Goal: Task Accomplishment & Management: Use online tool/utility

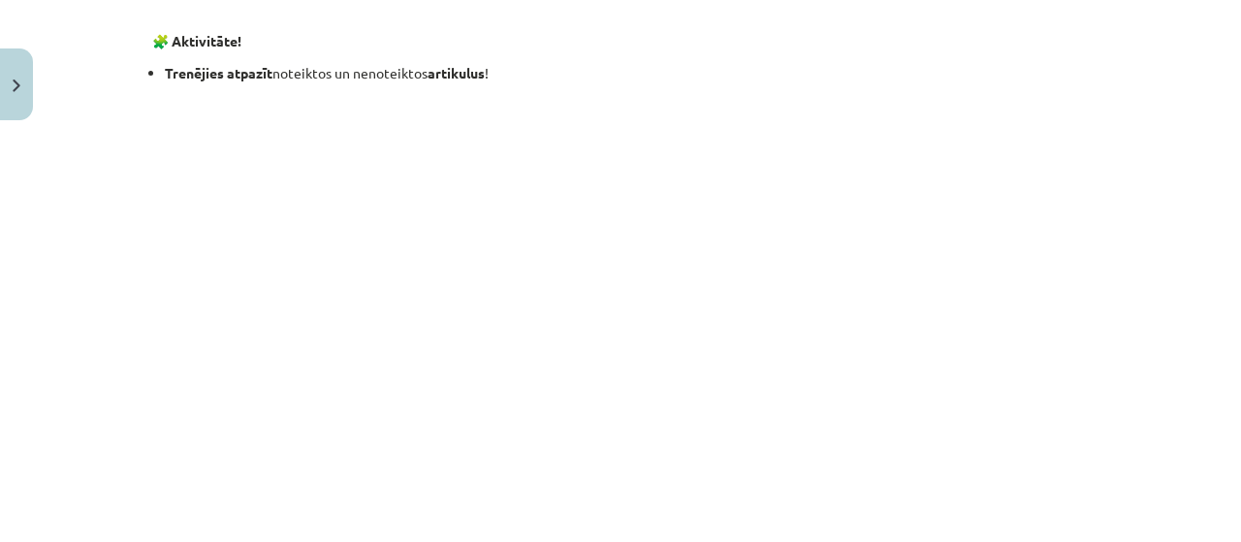
scroll to position [2192, 0]
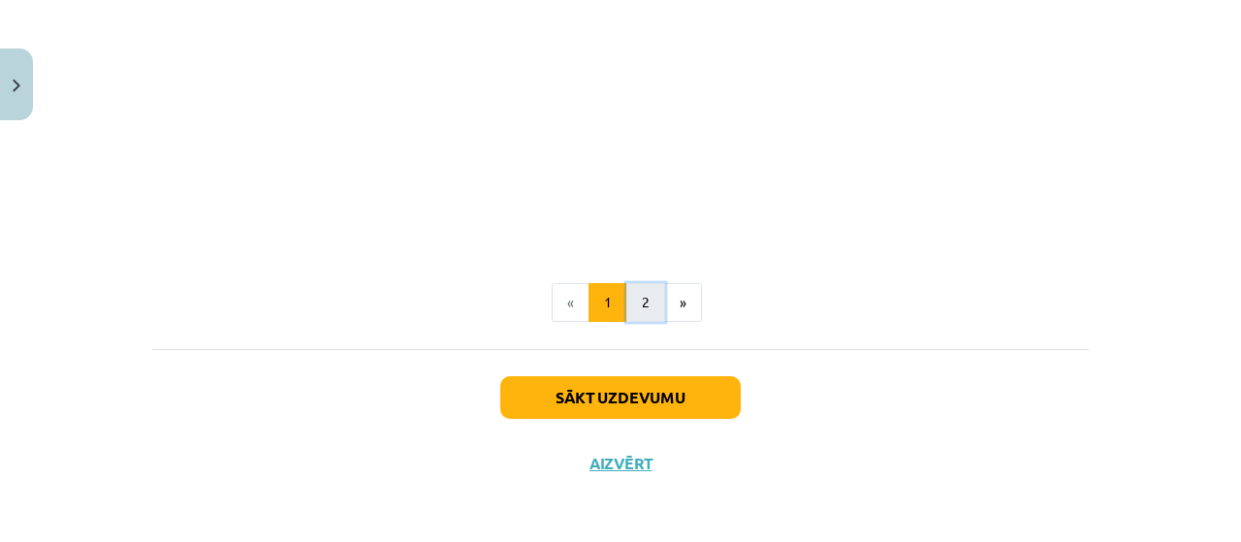
click at [652, 306] on button "2" at bounding box center [645, 302] width 39 height 39
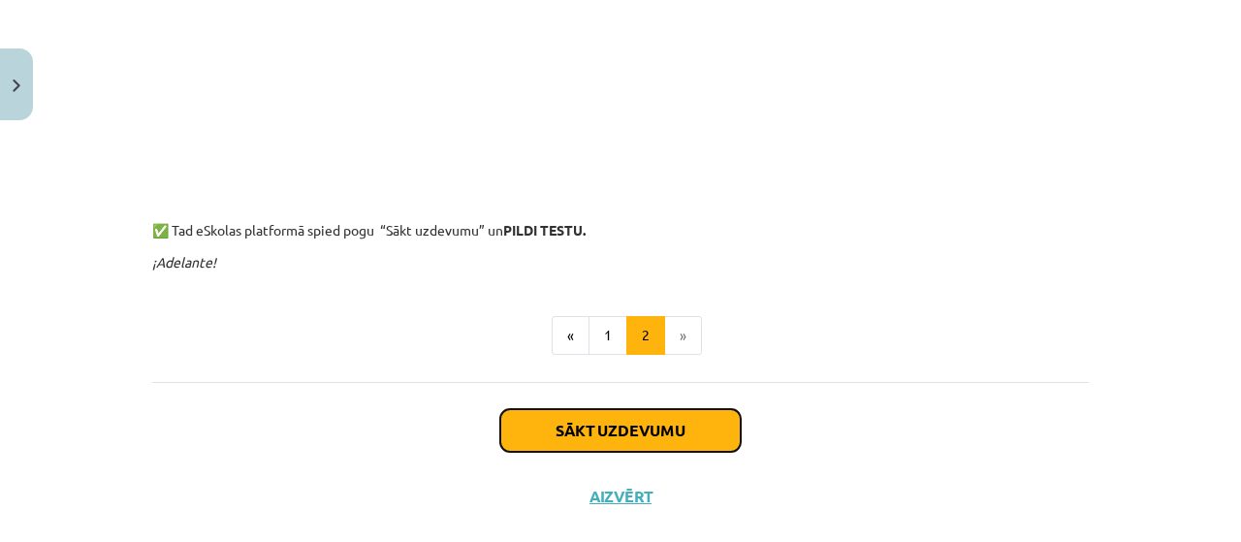
click at [680, 432] on button "Sākt uzdevumu" at bounding box center [620, 430] width 240 height 43
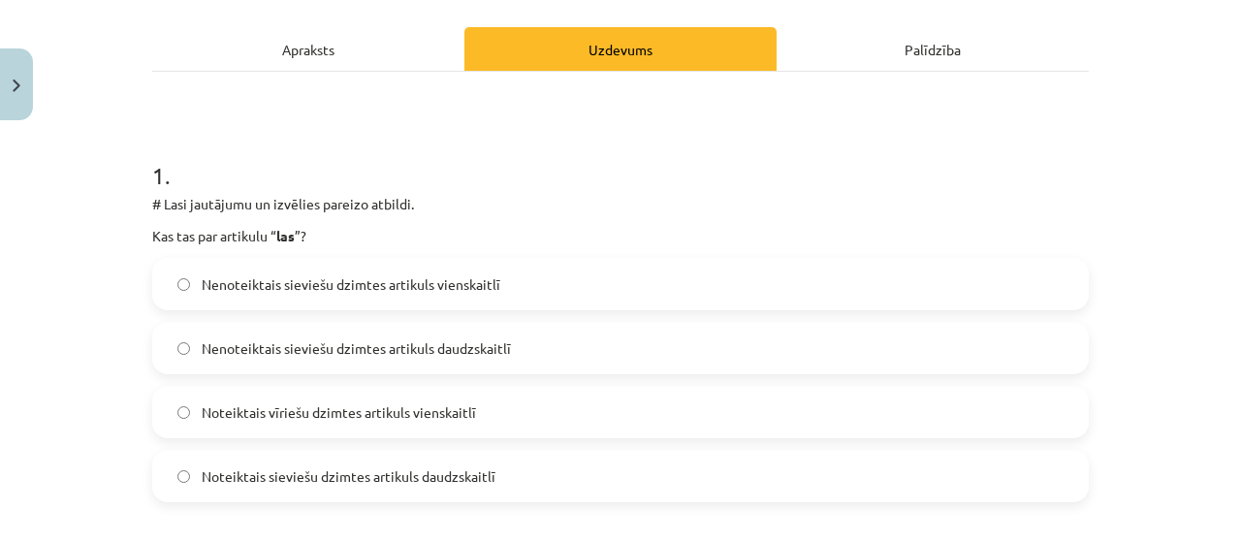
scroll to position [260, 0]
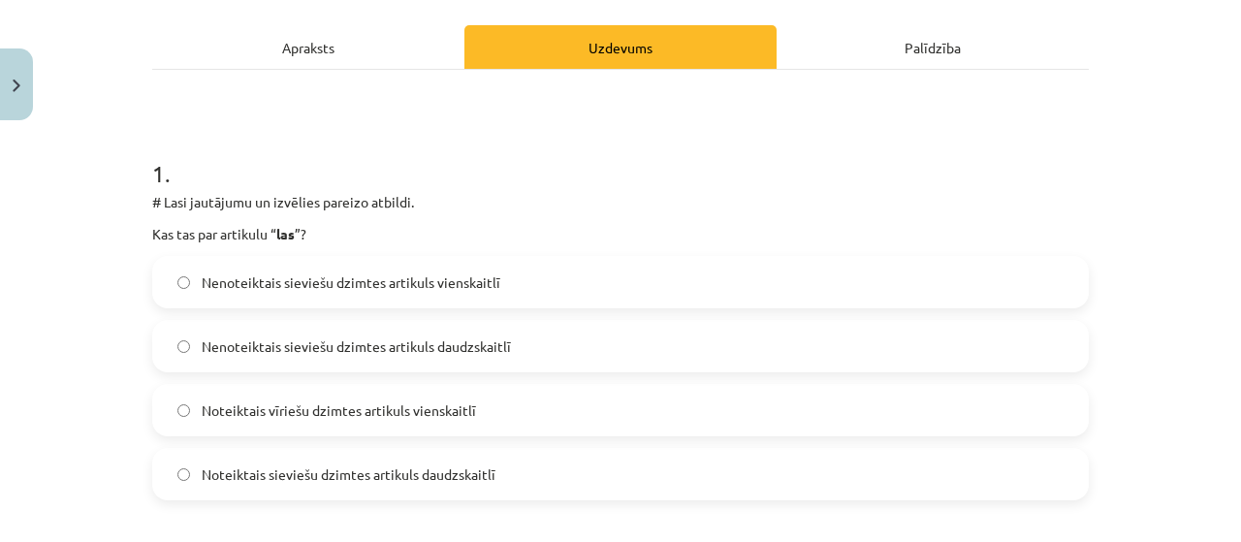
click at [622, 484] on label "Noteiktais sieviešu dzimtes artikuls daudzskaitlī" at bounding box center [620, 474] width 933 height 48
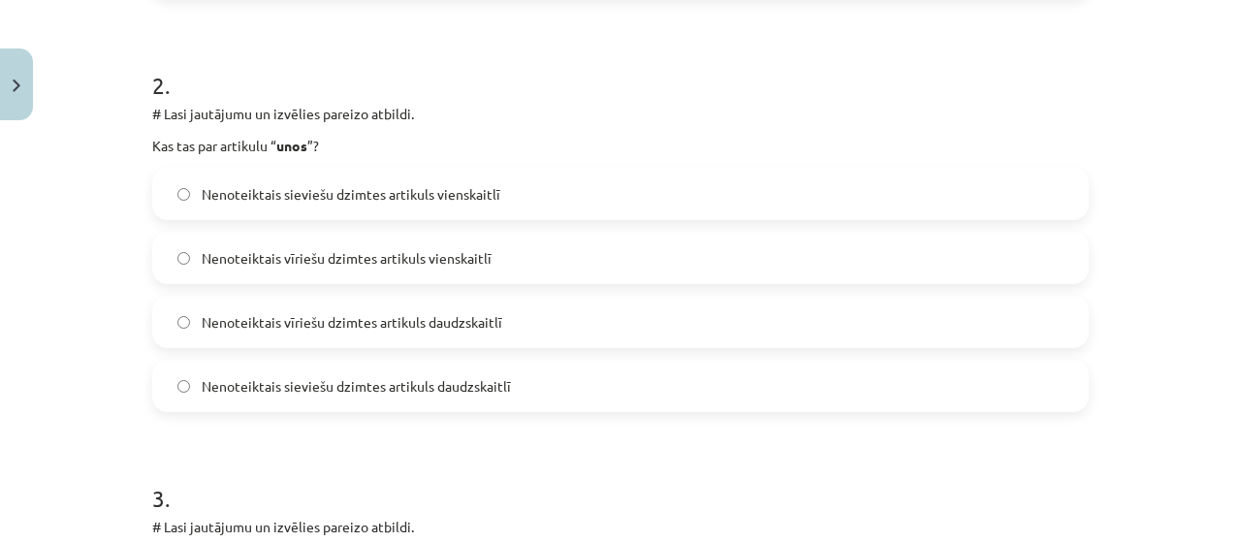
scroll to position [762, 0]
click at [580, 260] on label "Nenoteiktais vīriešu dzimtes artikuls vienskaitlī" at bounding box center [620, 257] width 933 height 48
click at [525, 326] on label "Nenoteiktais vīriešu dzimtes artikuls daudzskaitlī" at bounding box center [620, 321] width 933 height 48
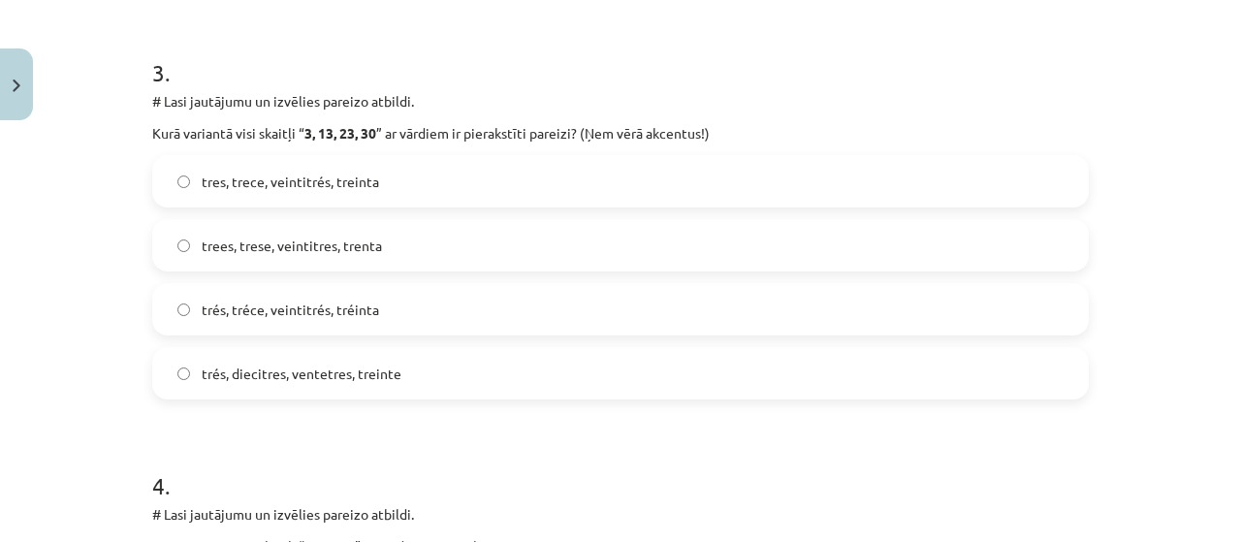
scroll to position [1188, 0]
click at [491, 182] on label "tres, trece, veintitrés, treinta" at bounding box center [620, 180] width 933 height 48
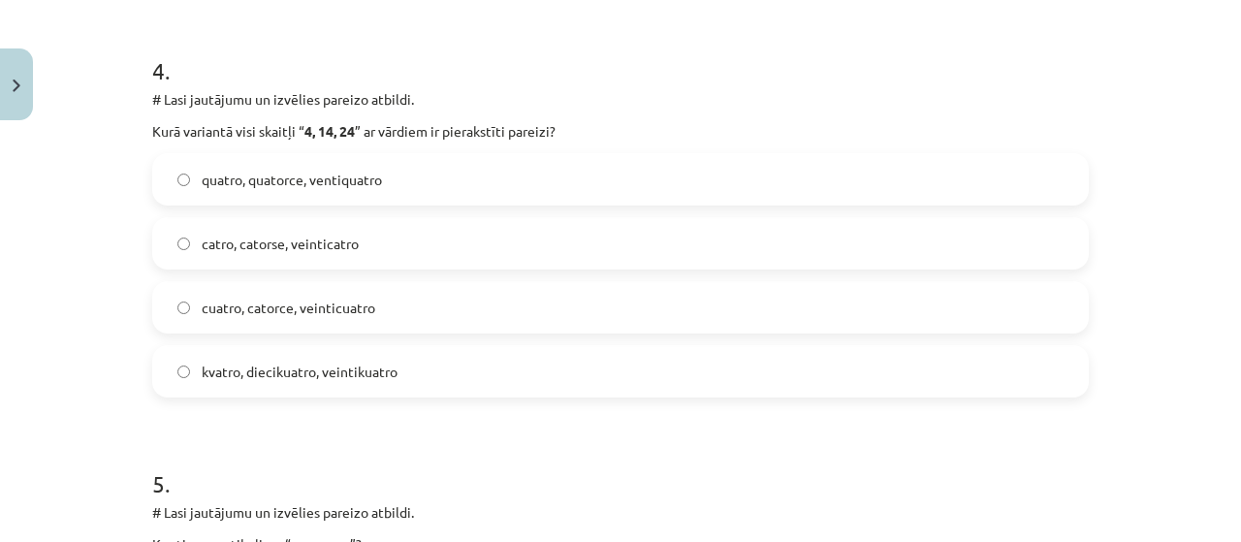
click at [750, 256] on label "catro, catorse, veinticatro" at bounding box center [620, 243] width 933 height 48
click at [735, 284] on label "cuatro, catorce, veinticuatro" at bounding box center [620, 307] width 933 height 48
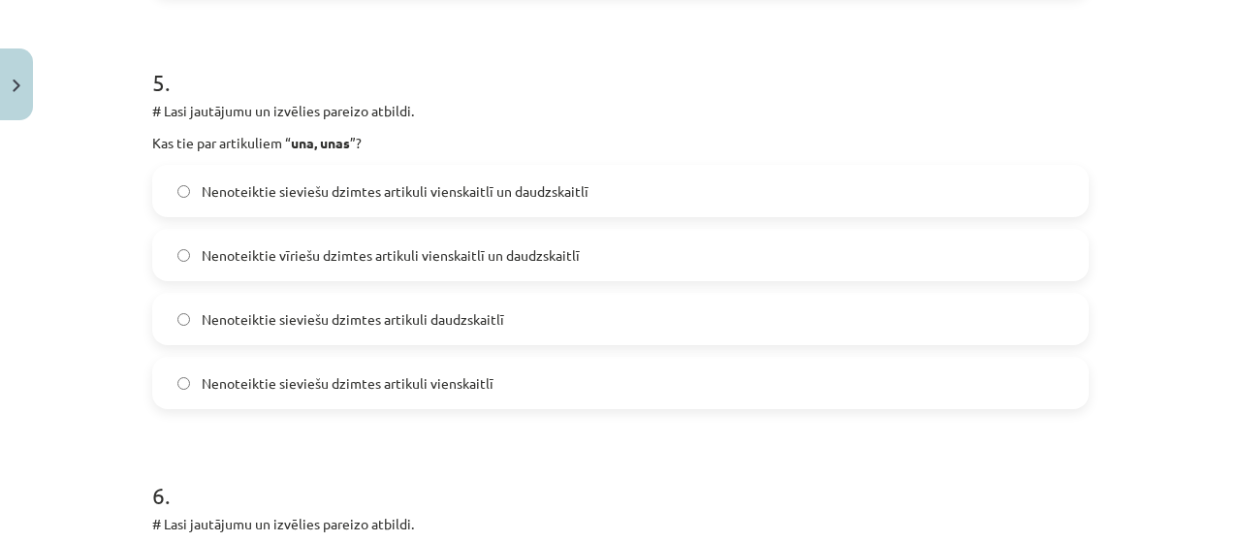
scroll to position [2008, 0]
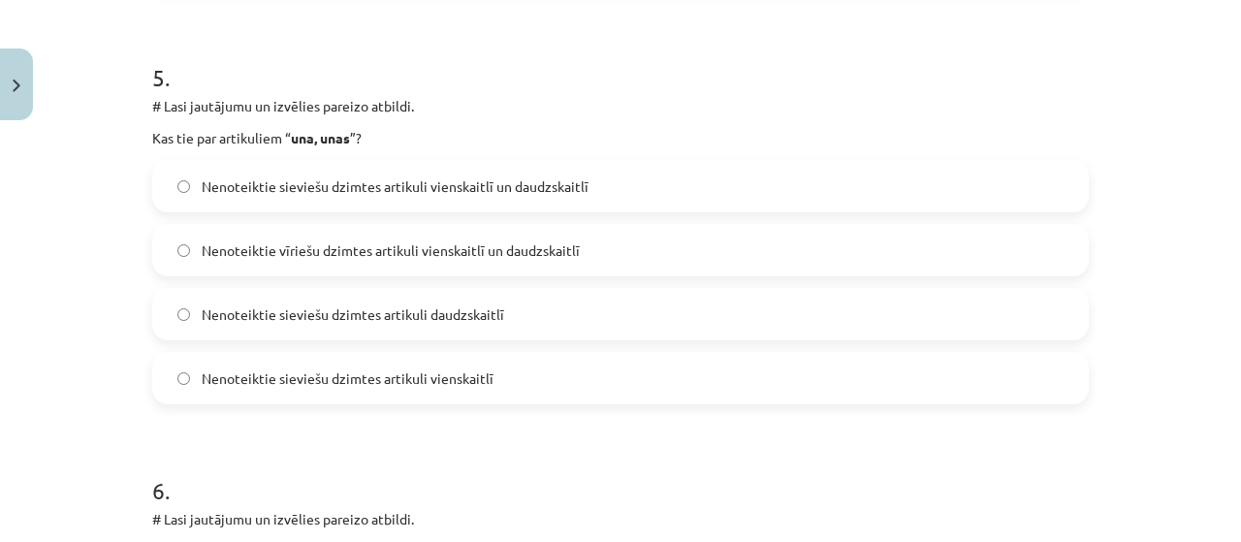
click at [691, 173] on label "Nenoteiktie sieviešu dzimtes artikuli vienskaitlī un daudzskaitlī" at bounding box center [620, 186] width 933 height 48
click at [640, 269] on label "Nenoteiktie vīriešu dzimtes artikuli vienskaitlī un daudzskaitlī" at bounding box center [620, 250] width 933 height 48
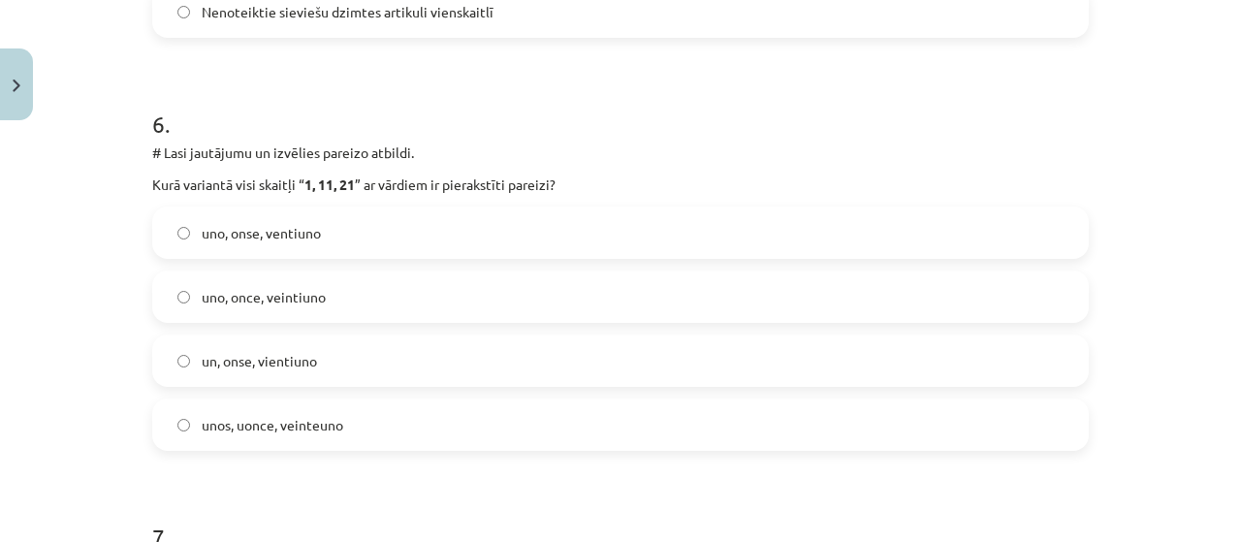
scroll to position [2376, 0]
click at [409, 316] on label "uno, once, veintiuno" at bounding box center [620, 295] width 933 height 48
click at [597, 423] on label "unos, uonce, veinteuno" at bounding box center [620, 423] width 933 height 48
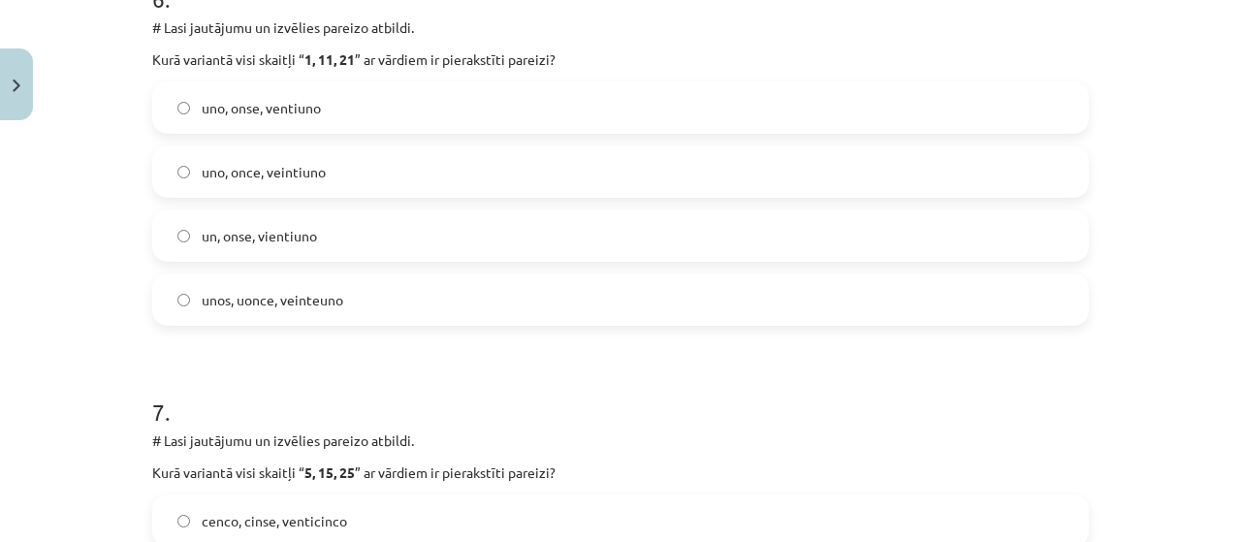
scroll to position [2497, 0]
click at [444, 175] on label "uno, once, veintiuno" at bounding box center [620, 174] width 933 height 48
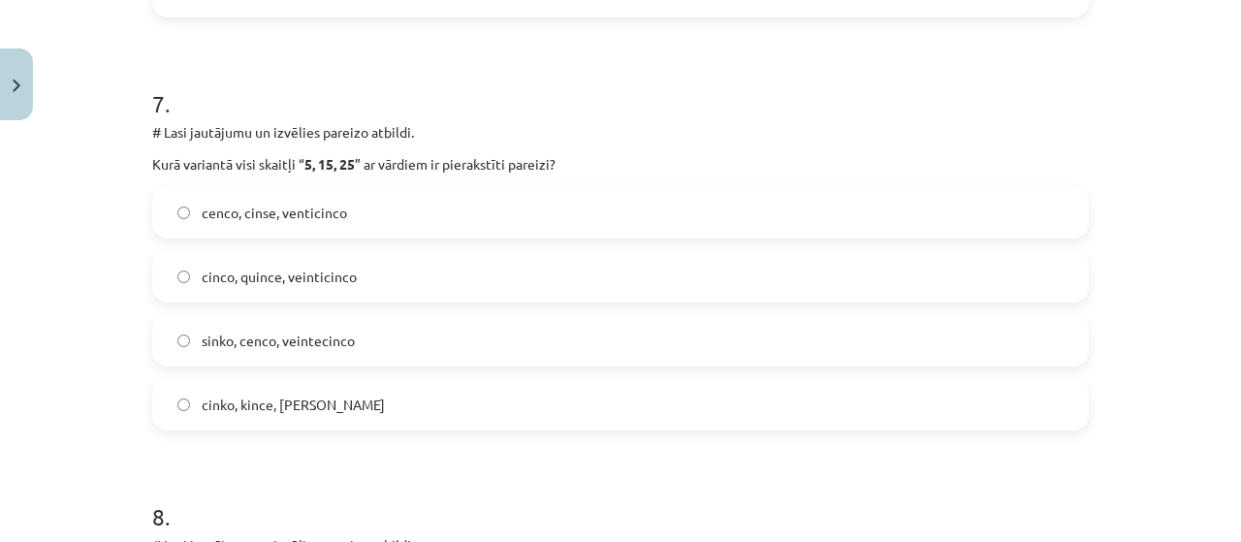
scroll to position [2812, 0]
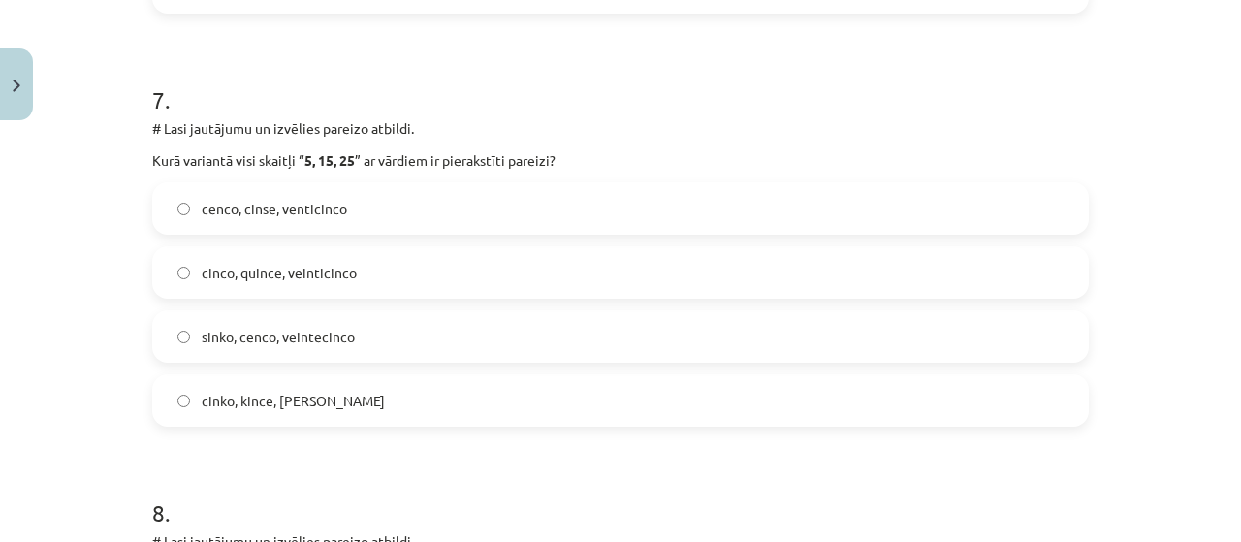
click at [800, 266] on label "cinco, quince, veinticinco" at bounding box center [620, 272] width 933 height 48
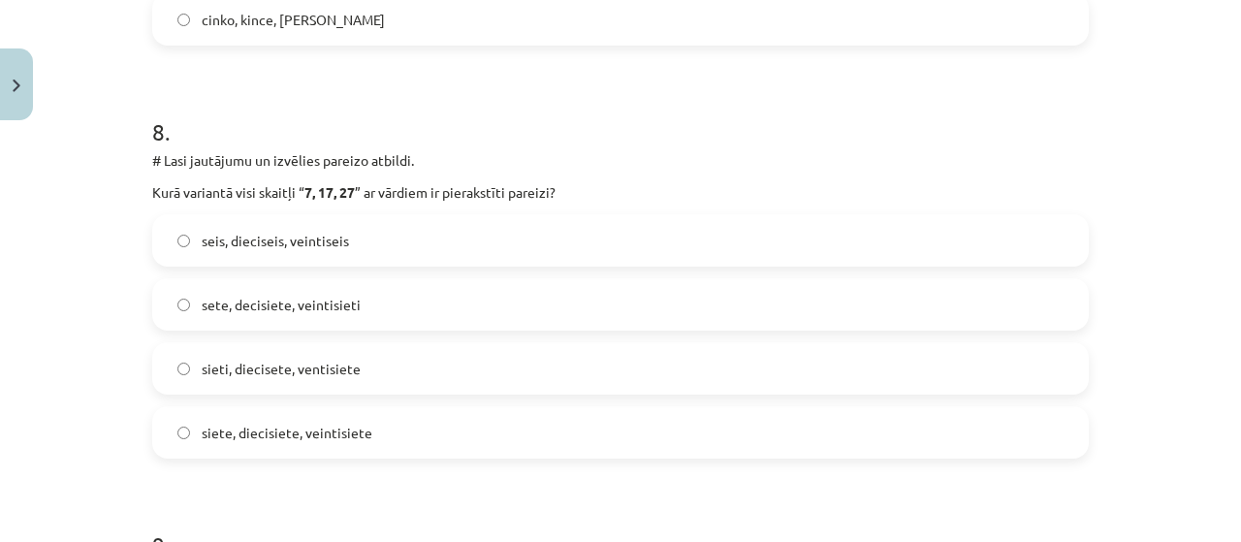
scroll to position [3194, 0]
click at [729, 425] on label "siete, diecisiete, veintisiete" at bounding box center [620, 431] width 933 height 48
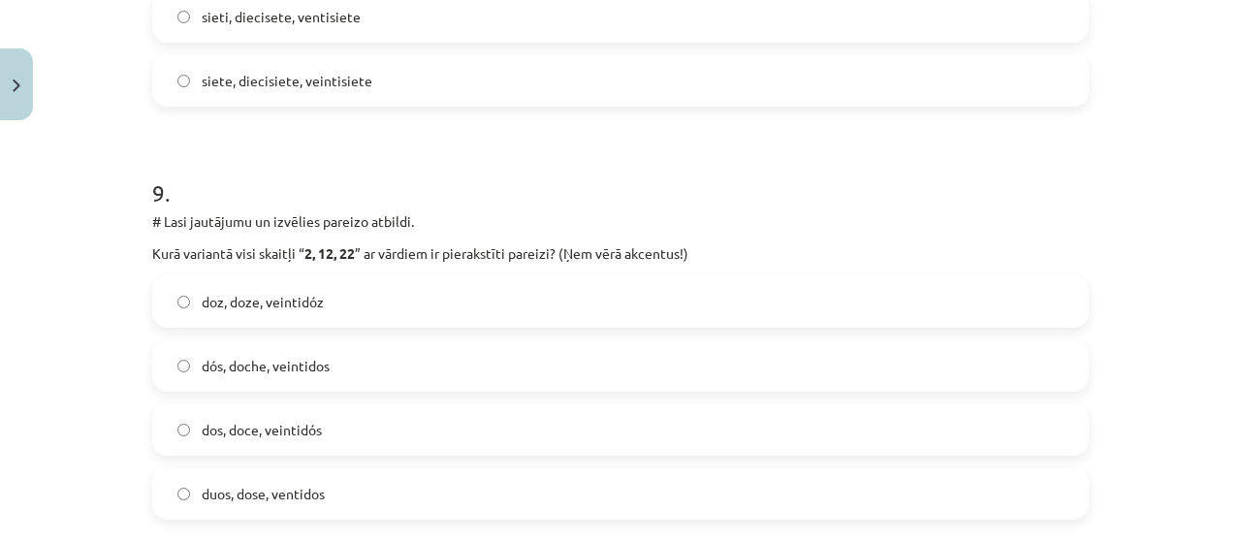
scroll to position [3550, 0]
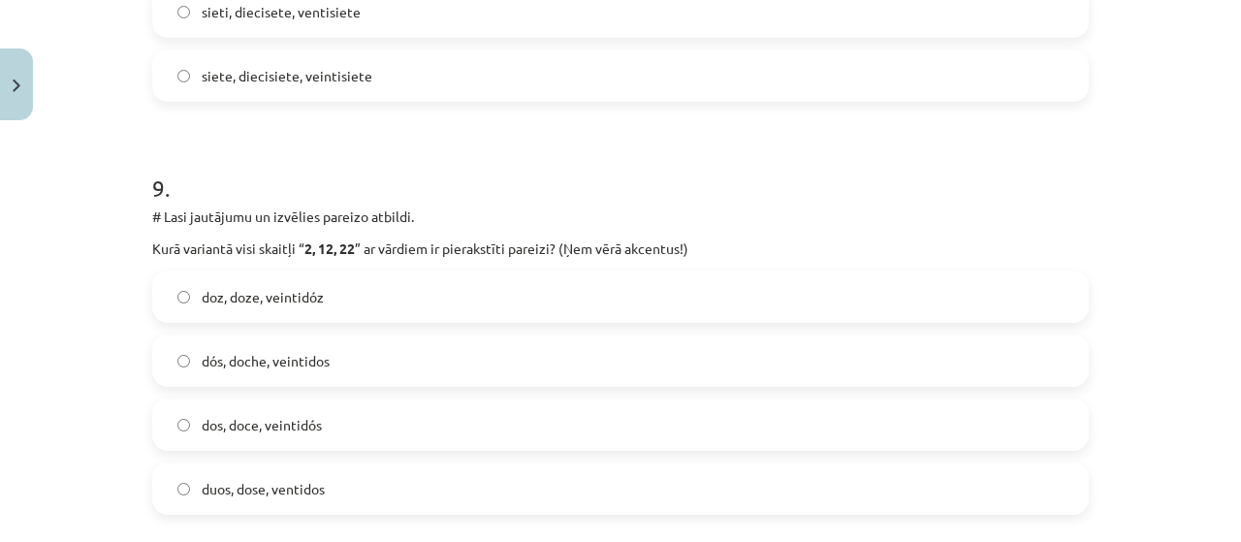
click at [973, 183] on h1 "9 ." at bounding box center [620, 171] width 937 height 60
click at [745, 342] on label "dós, doche, veintidos" at bounding box center [620, 360] width 933 height 48
click at [436, 431] on label "dos, doce, veintidós" at bounding box center [620, 424] width 933 height 48
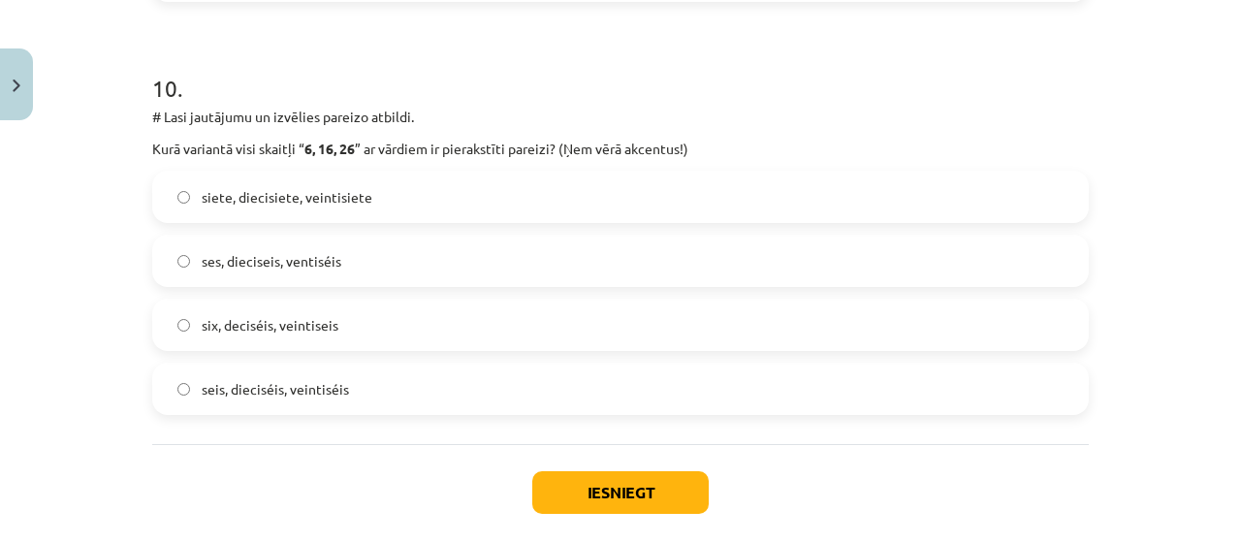
scroll to position [4069, 0]
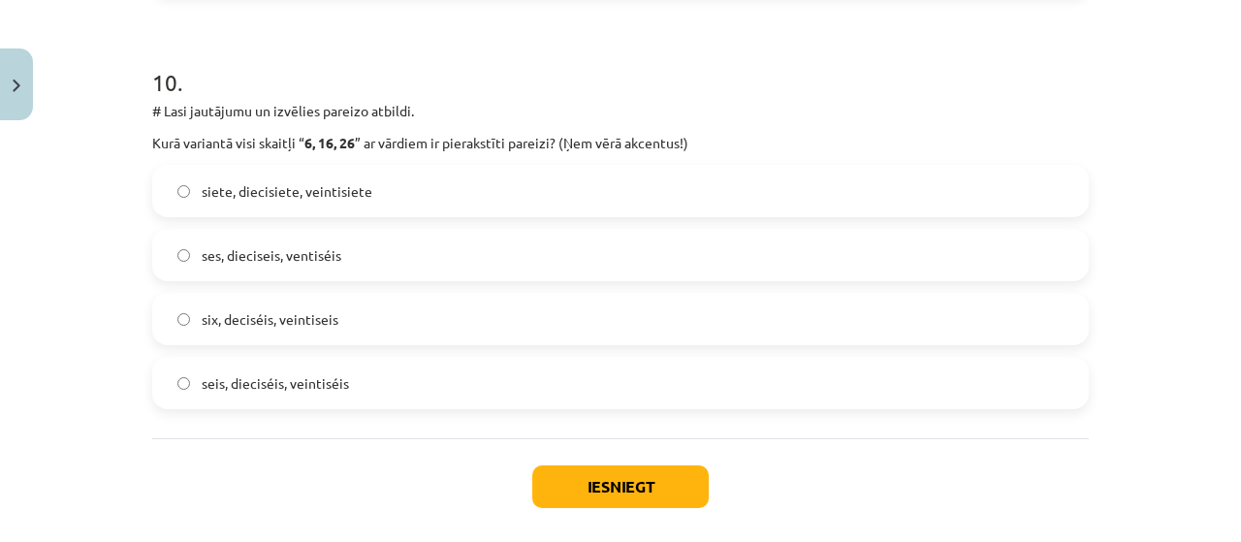
click at [730, 364] on label "seis, dieciséis, veintiséis" at bounding box center [620, 383] width 933 height 48
click at [615, 465] on button "Iesniegt" at bounding box center [620, 486] width 176 height 43
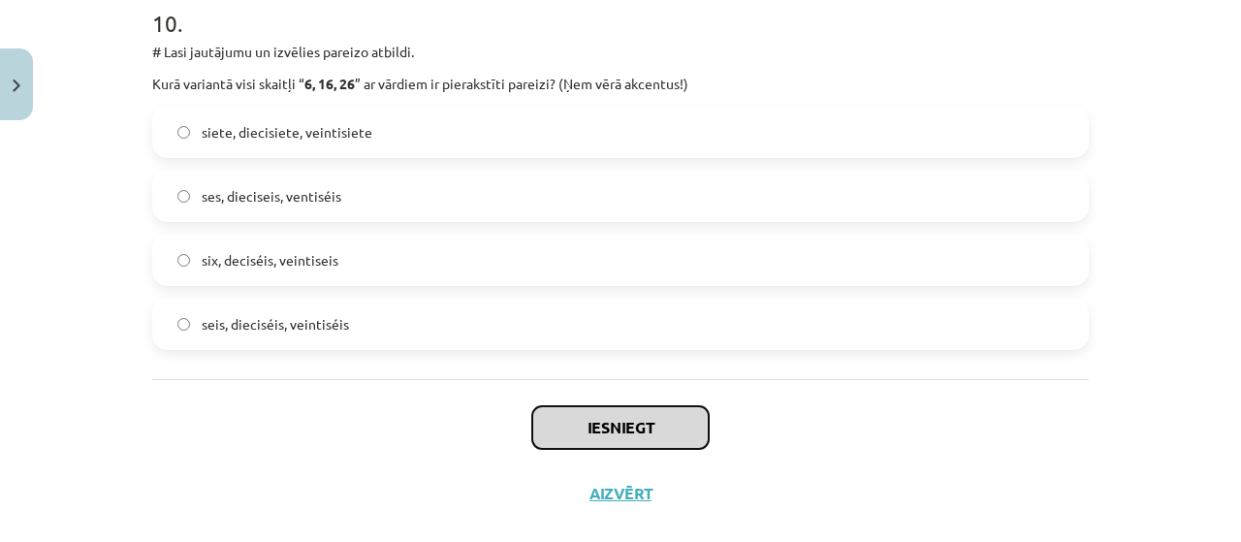
scroll to position [4160, 0]
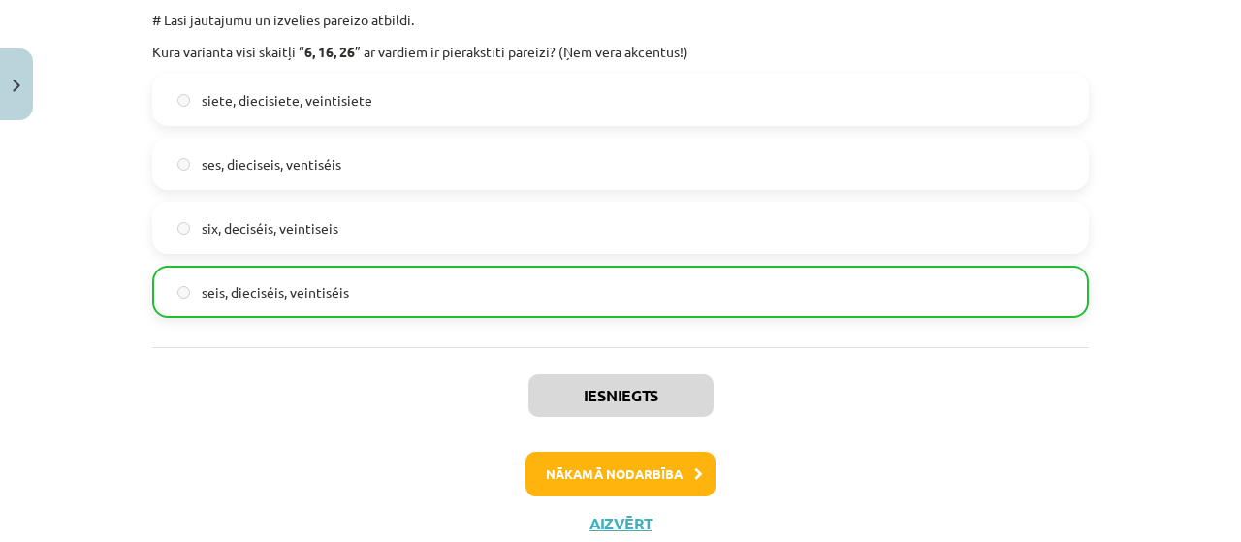
click at [562, 472] on button "Nākamā nodarbība" at bounding box center [621, 474] width 190 height 45
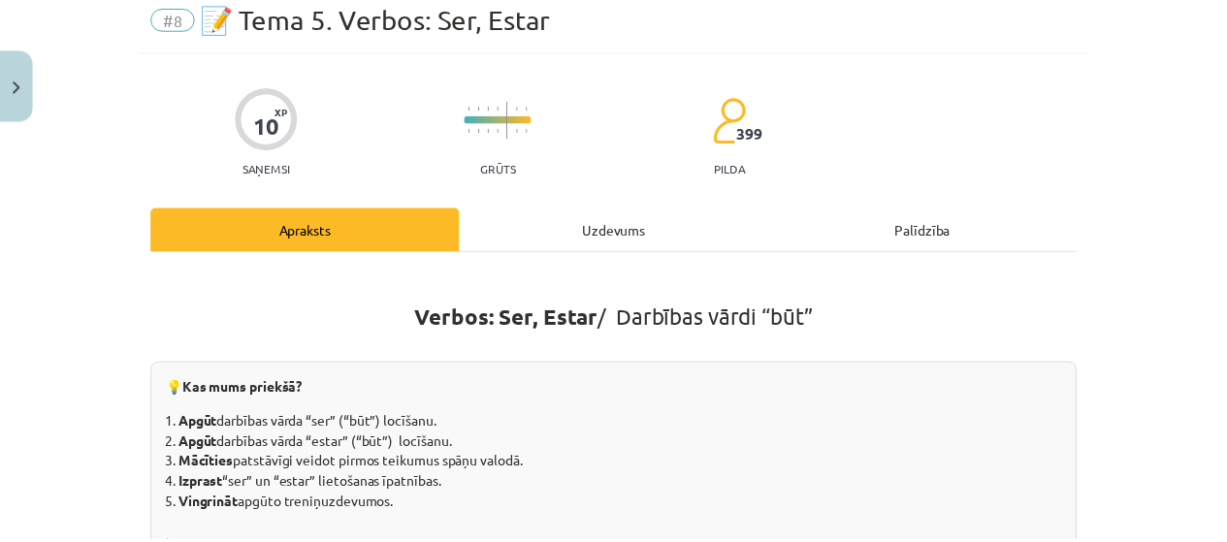
scroll to position [0, 0]
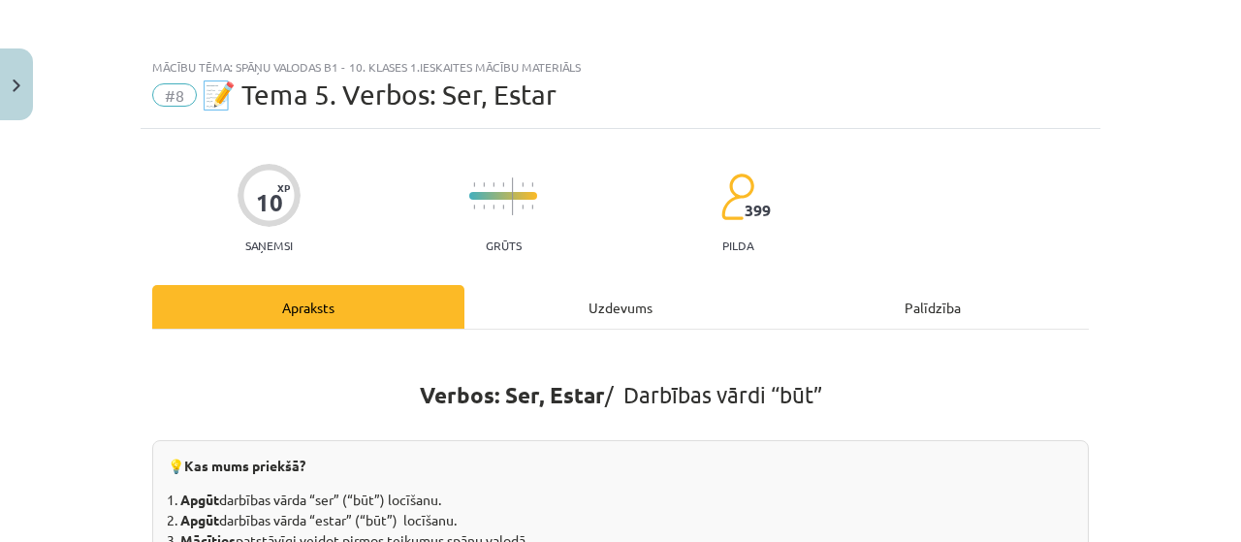
click at [2, 67] on button "Close" at bounding box center [16, 84] width 33 height 72
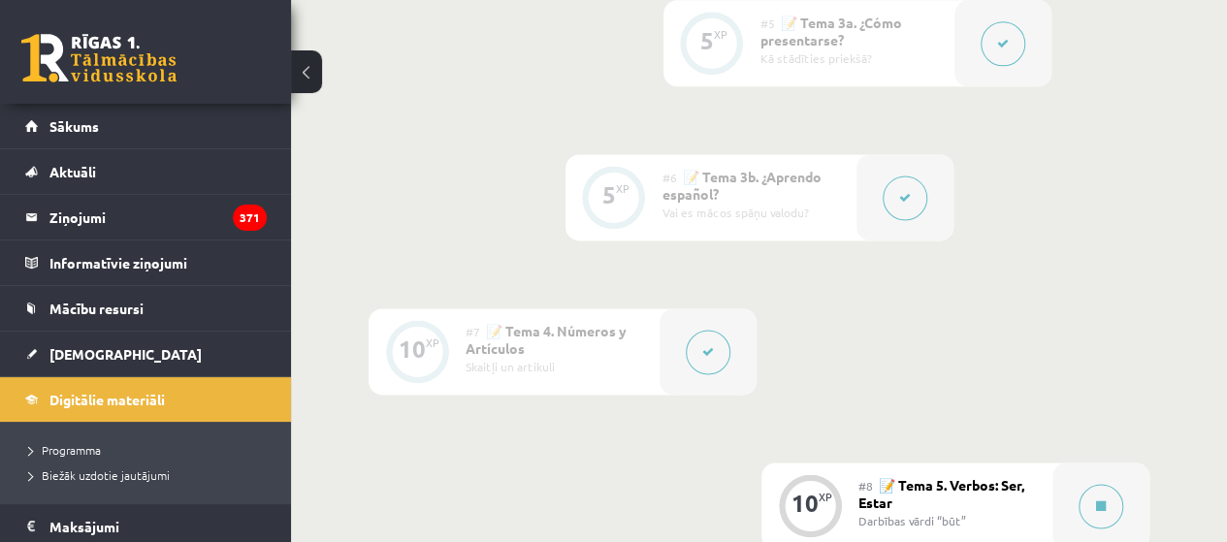
scroll to position [1321, 0]
